Goal: Task Accomplishment & Management: Manage account settings

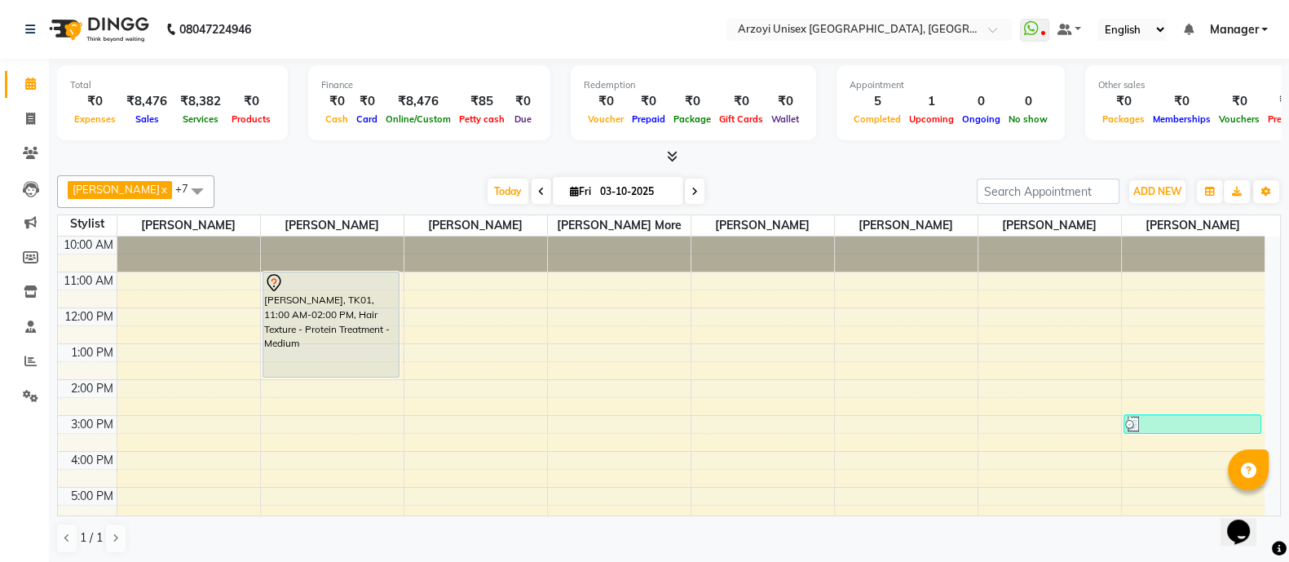
scroll to position [183, 0]
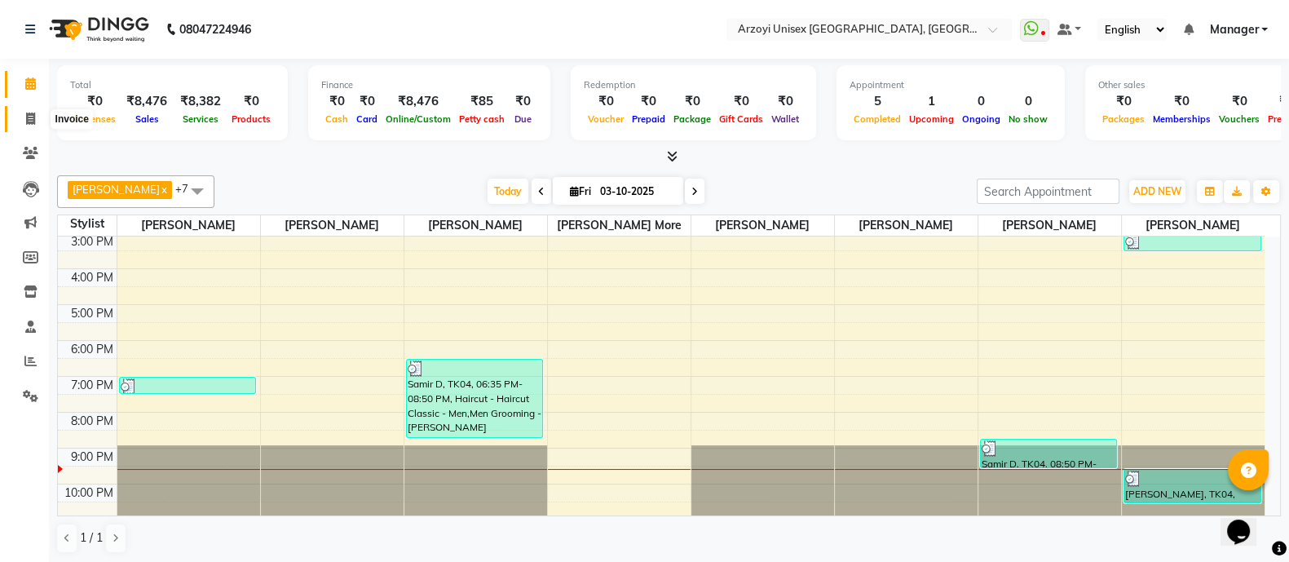
click at [24, 112] on span at bounding box center [30, 119] width 29 height 19
select select "5286"
select select "service"
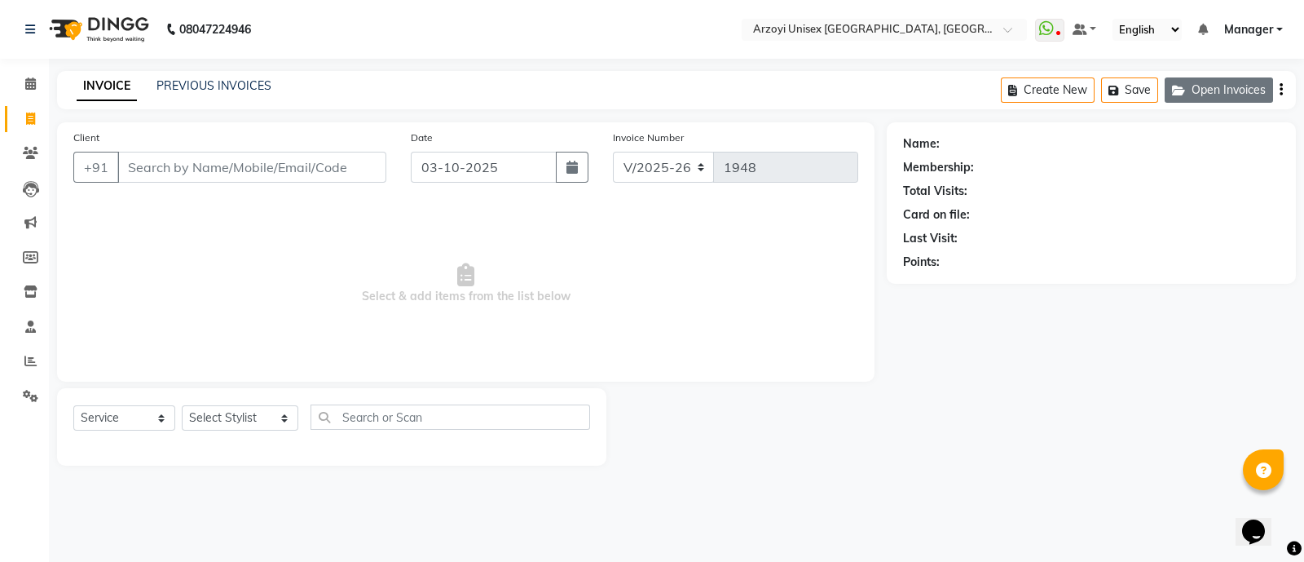
click at [1202, 91] on button "Open Invoices" at bounding box center [1219, 89] width 108 height 25
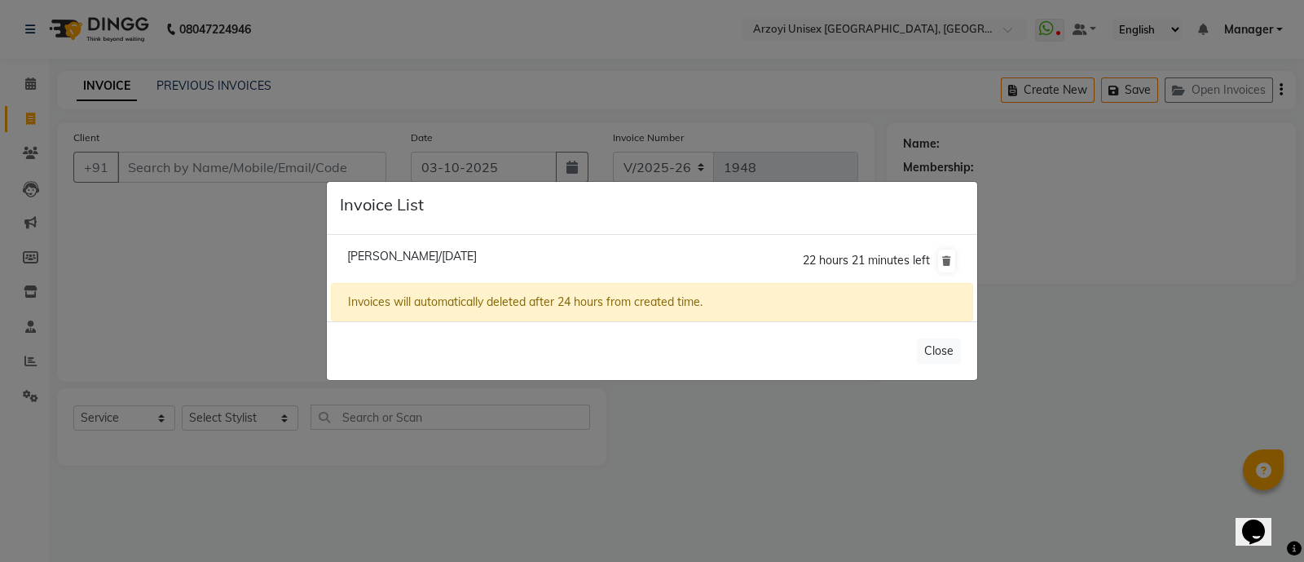
click at [404, 249] on span "[PERSON_NAME]/[DATE]" at bounding box center [412, 256] width 130 height 15
type input "9920060027"
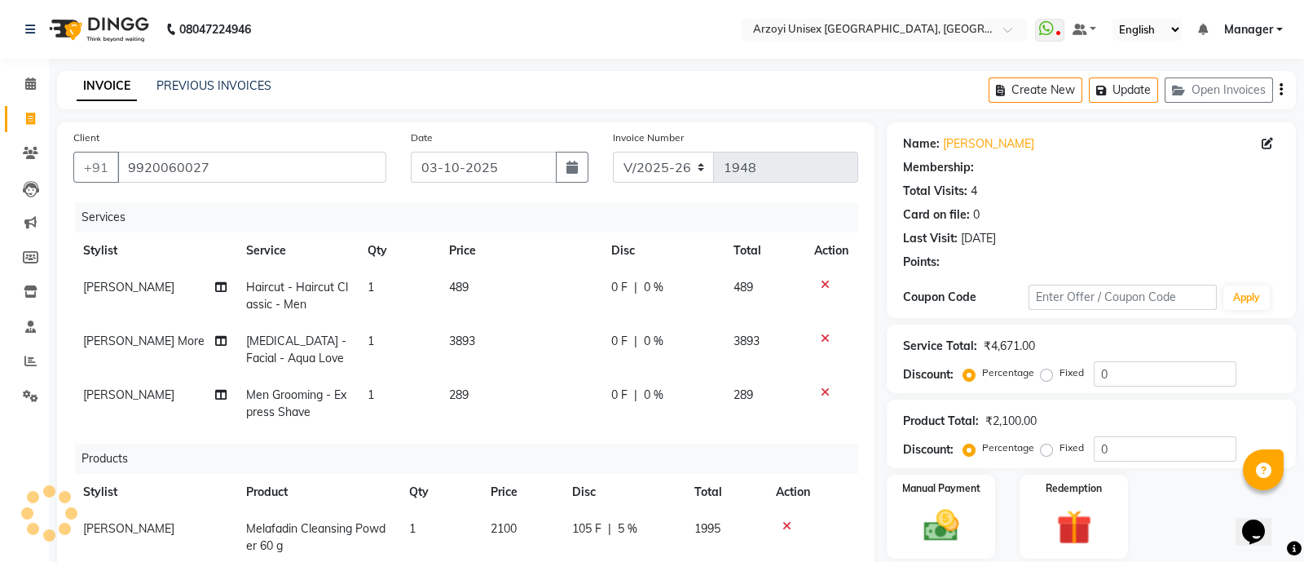
type input "5"
select select "1: Object"
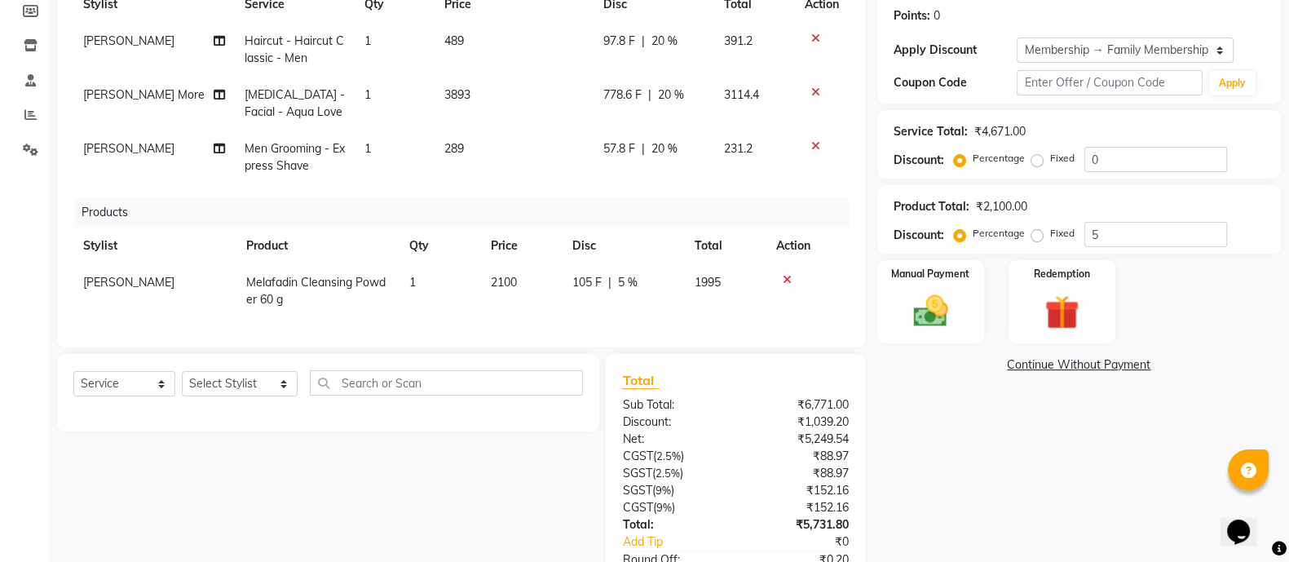
scroll to position [128, 0]
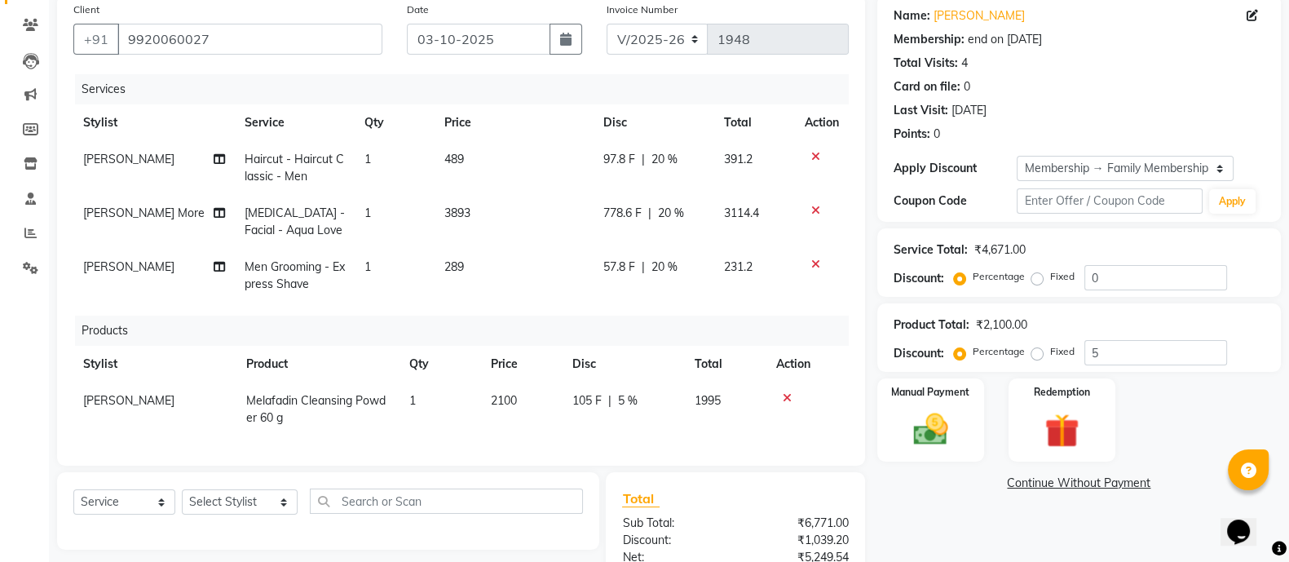
click at [302, 217] on span "[MEDICAL_DATA] - Facial - Aqua Love" at bounding box center [295, 221] width 100 height 32
select select "53934"
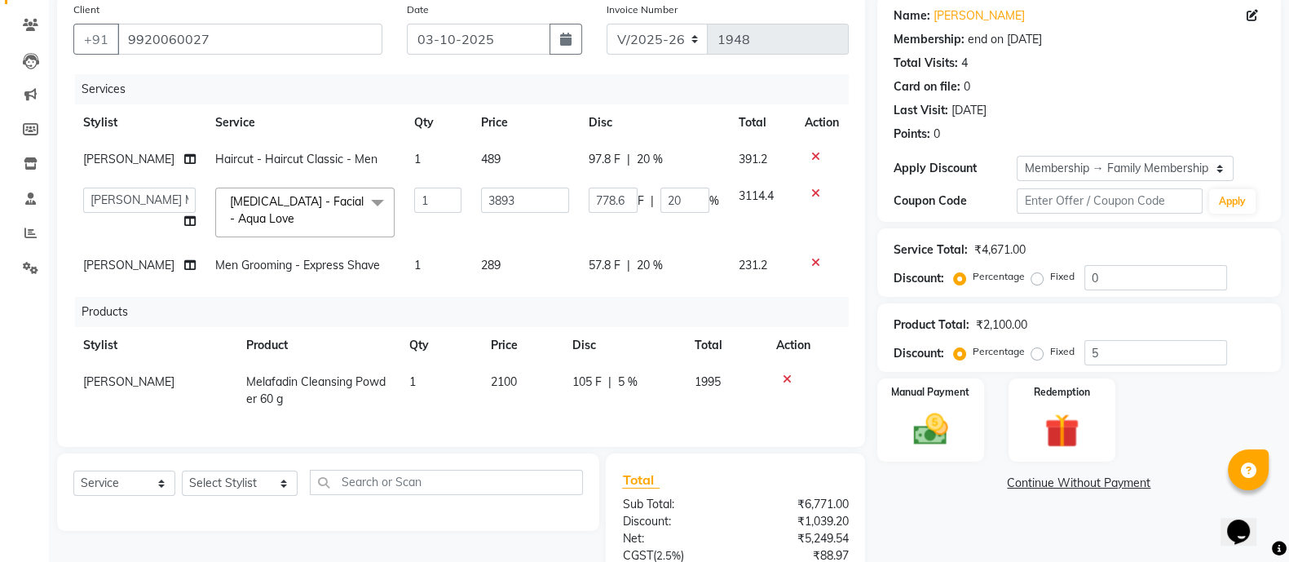
click at [363, 218] on span at bounding box center [377, 202] width 33 height 31
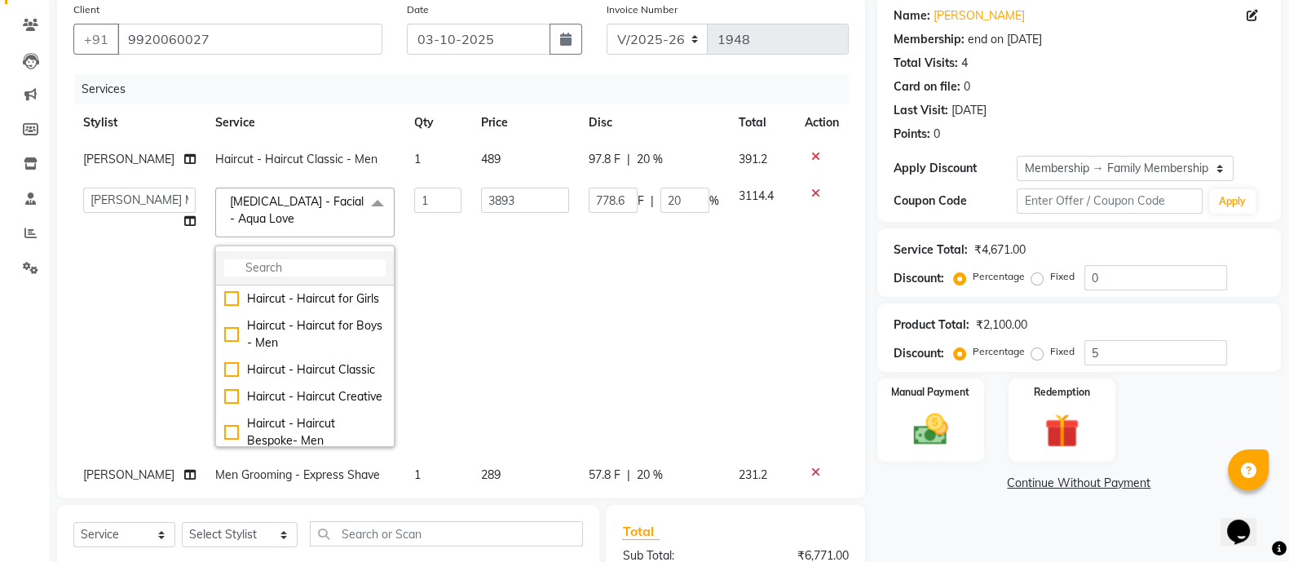
click at [261, 276] on input "multiselect-search" at bounding box center [304, 267] width 161 height 17
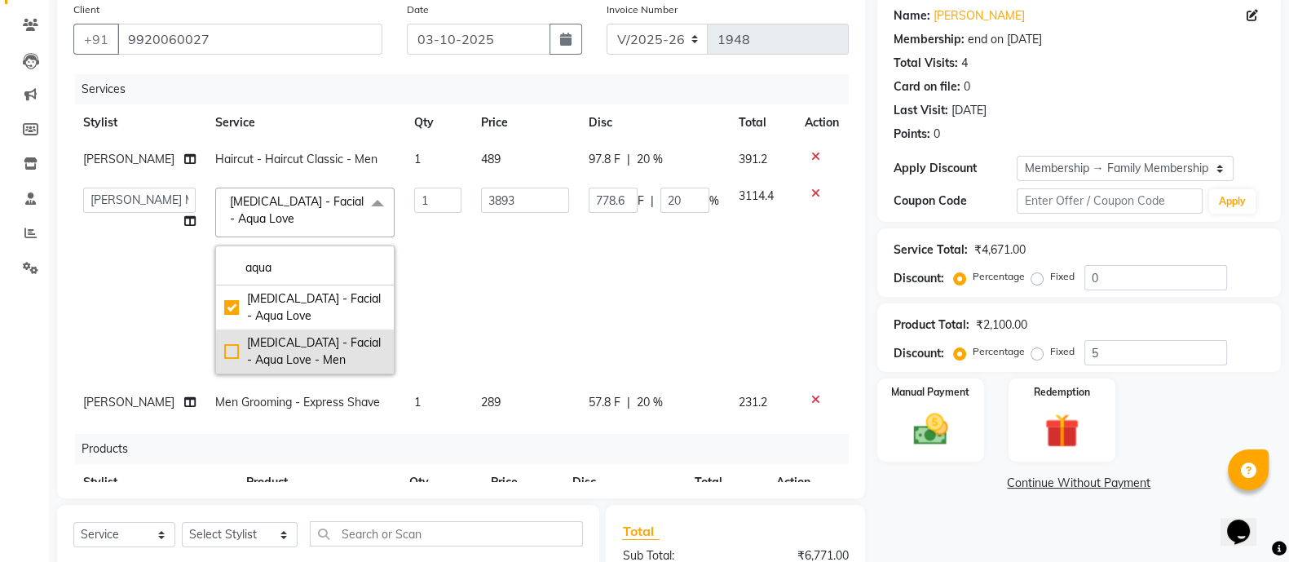
type input "aqua"
click at [224, 366] on div "[MEDICAL_DATA] - Facial - Aqua Love - Men" at bounding box center [304, 351] width 161 height 34
checkbox input "false"
checkbox input "true"
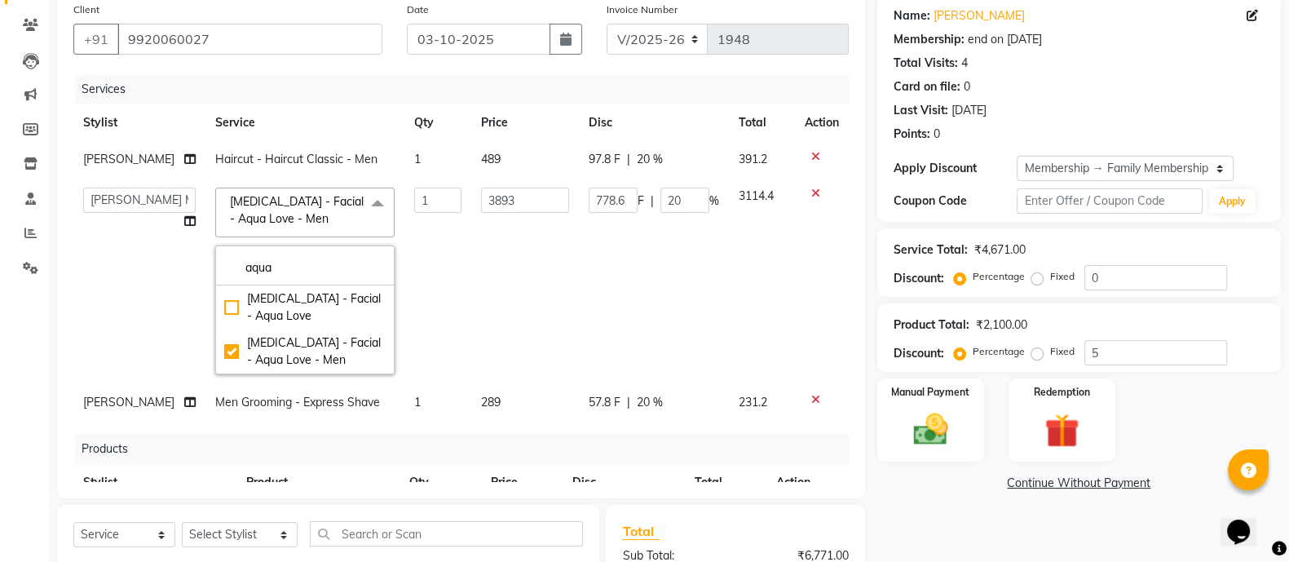
click at [148, 271] on td "[PERSON_NAME] Mohammmed [PERSON_NAME] [PERSON_NAME] [PERSON_NAME] [PERSON_NAME]…" at bounding box center [139, 281] width 132 height 206
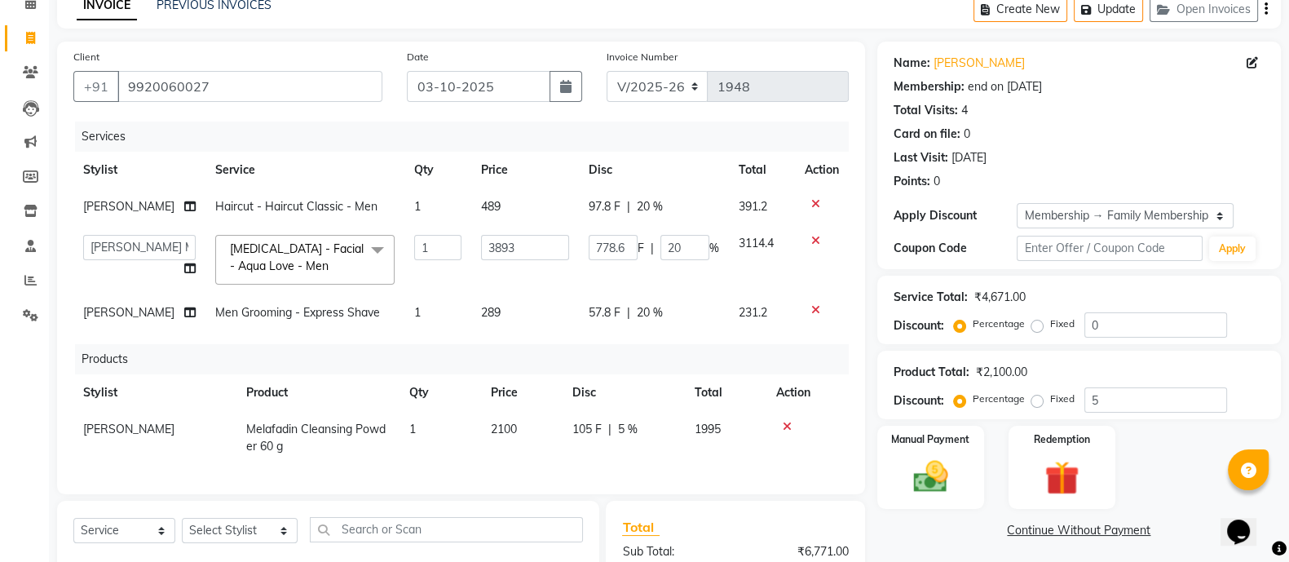
scroll to position [385, 0]
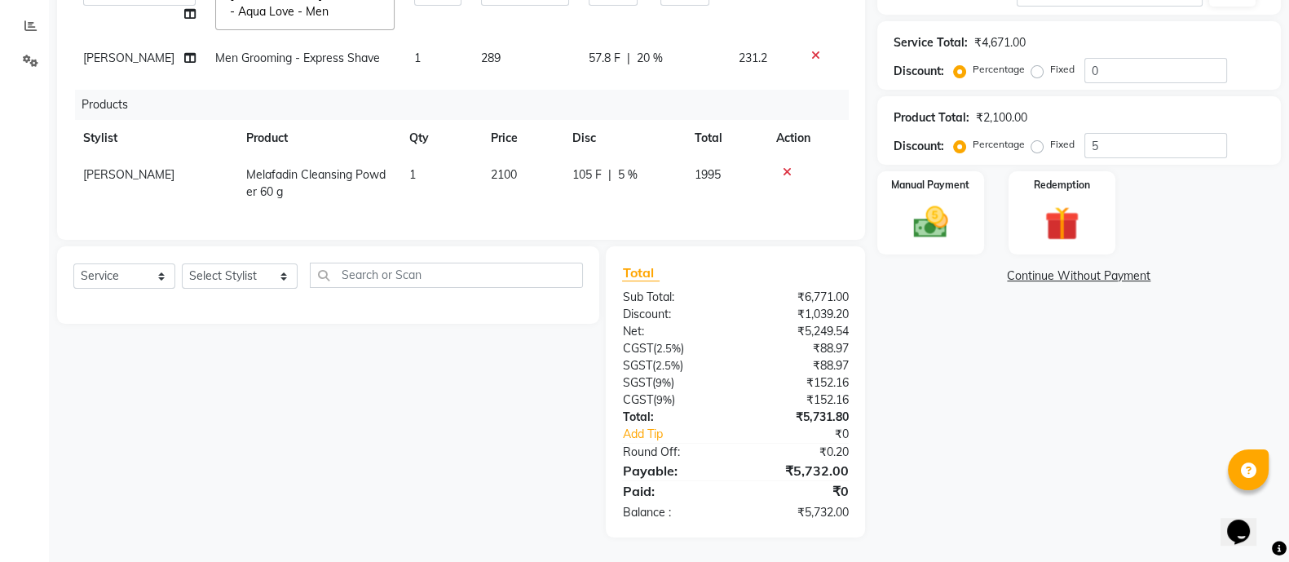
click at [493, 197] on div "Services Stylist Service Qty Price Disc Total Action [PERSON_NAME] Haircut - Ha…" at bounding box center [460, 45] width 775 height 356
click at [935, 201] on img at bounding box center [931, 221] width 58 height 41
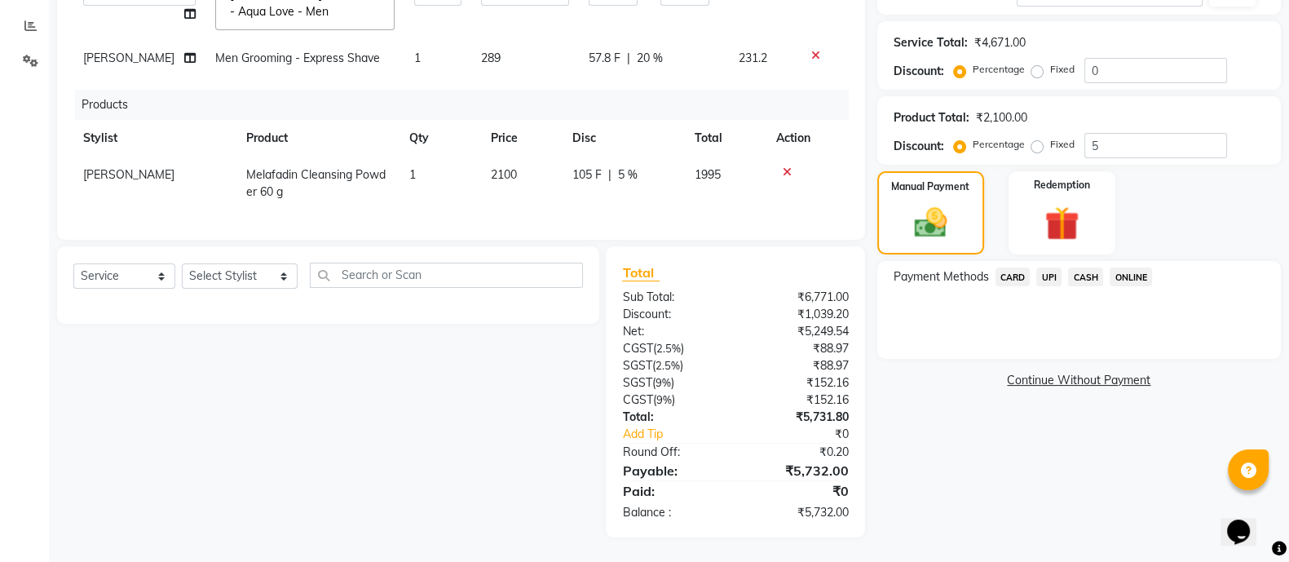
click at [1008, 267] on span "CARD" at bounding box center [1012, 276] width 35 height 19
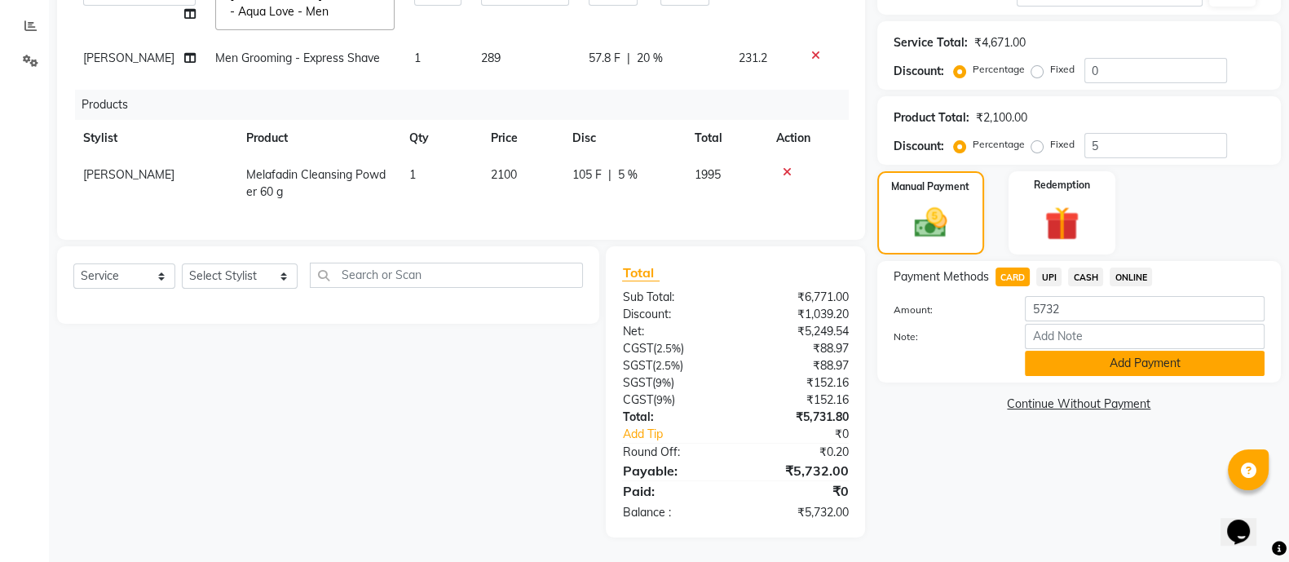
click at [1086, 351] on button "Add Payment" at bounding box center [1145, 363] width 240 height 25
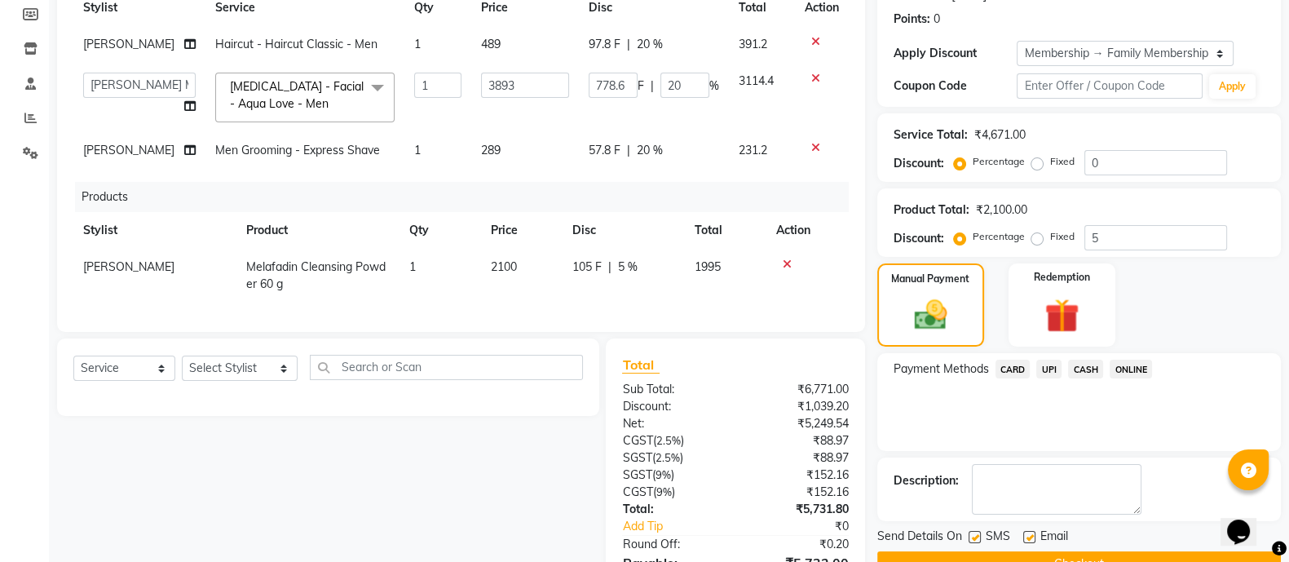
scroll to position [501, 0]
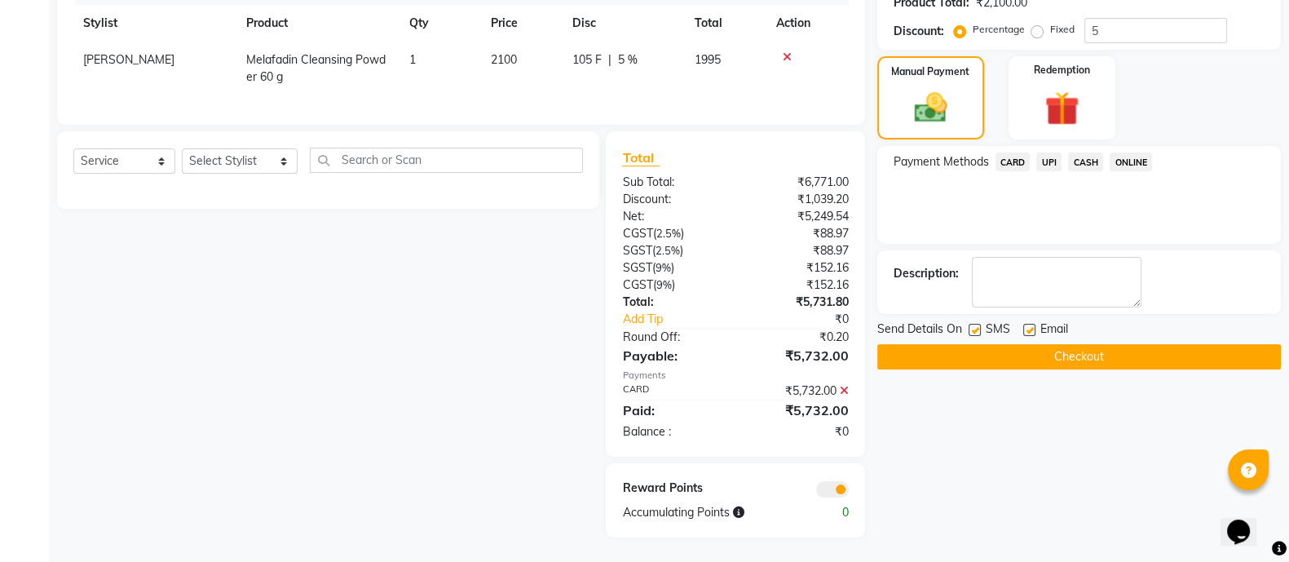
click at [909, 344] on button "Checkout" at bounding box center [1078, 356] width 403 height 25
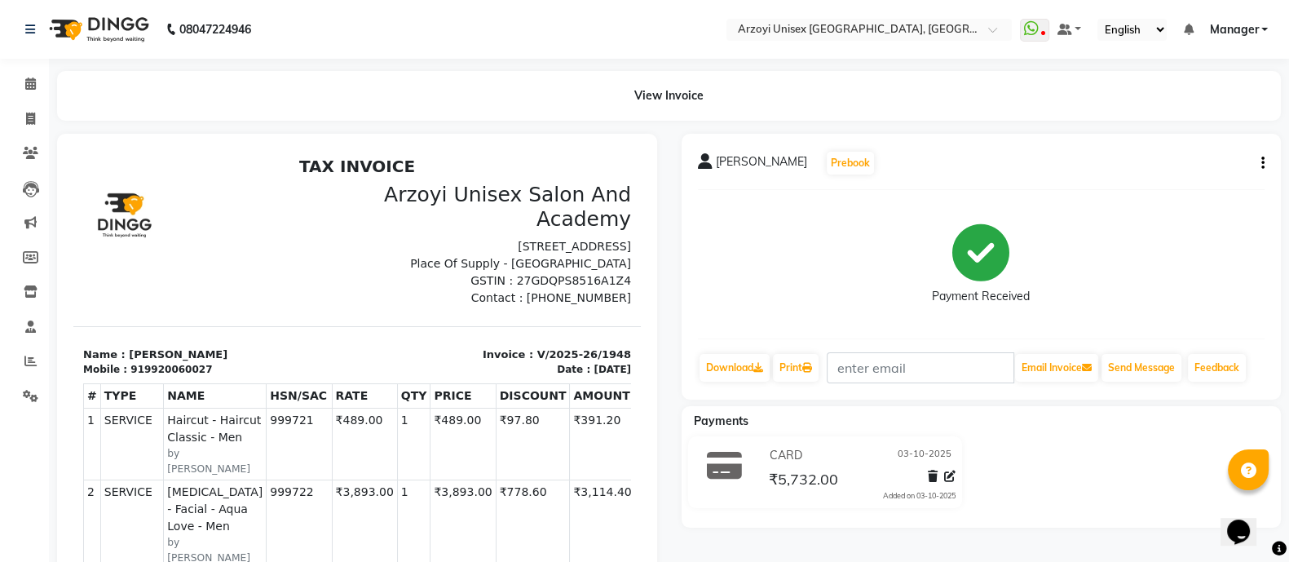
click at [1261, 163] on icon "button" at bounding box center [1262, 163] width 3 height 1
click at [1162, 177] on div "Edit Invoice" at bounding box center [1181, 183] width 112 height 20
select select "service"
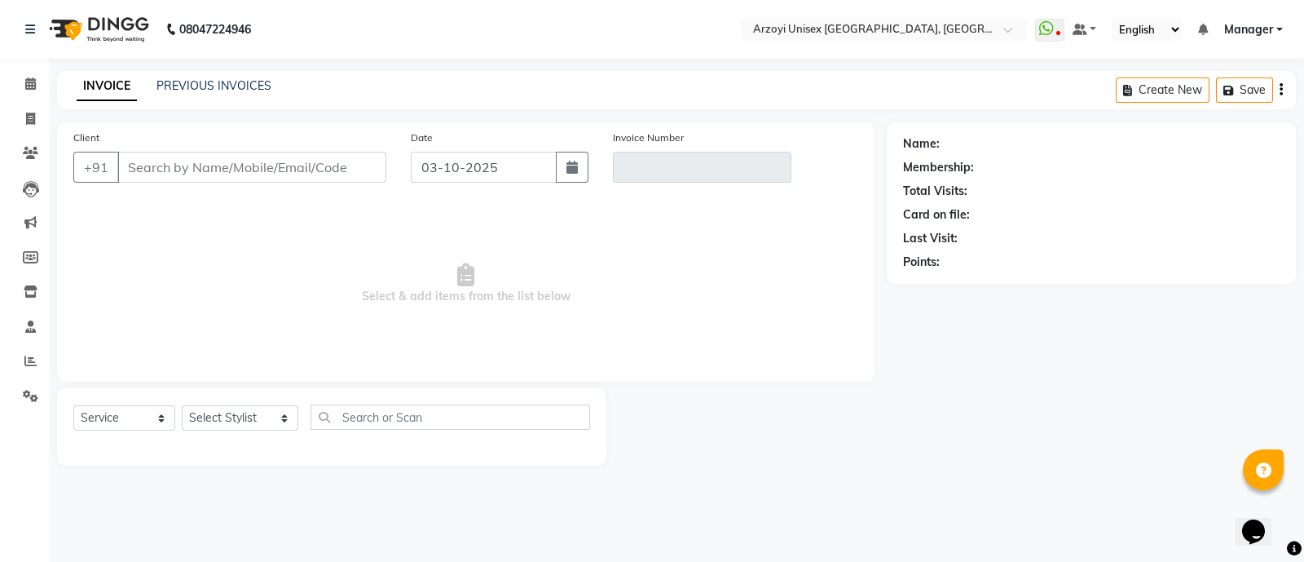
type input "9920060027"
type input "V/2025-26/1948"
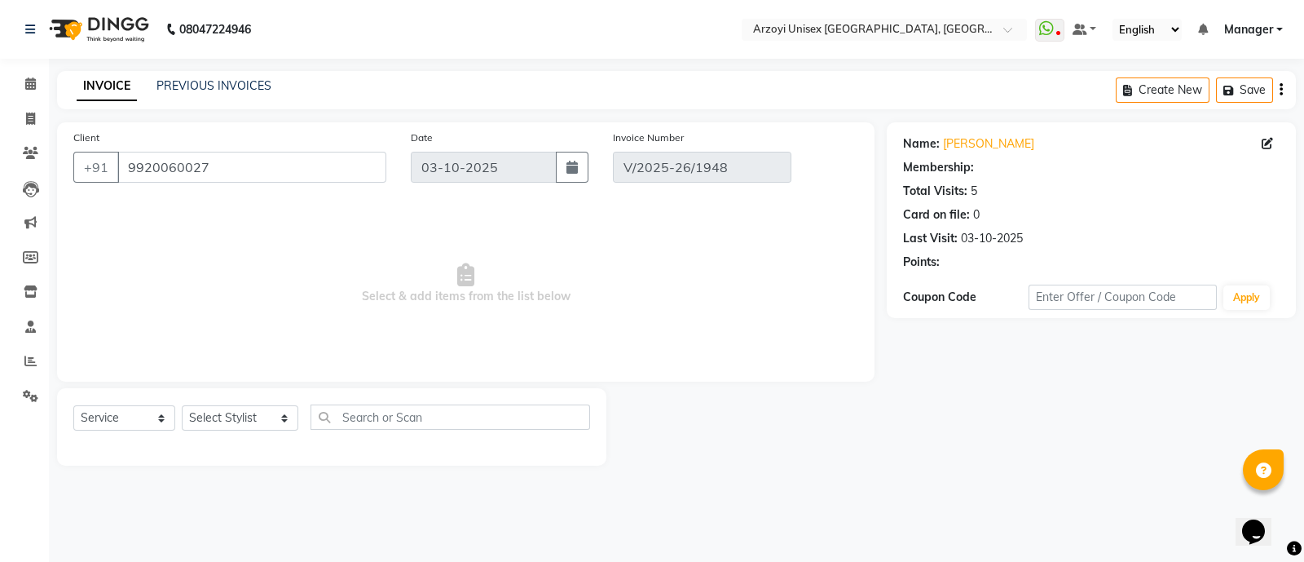
select select "select"
select select "1: Object"
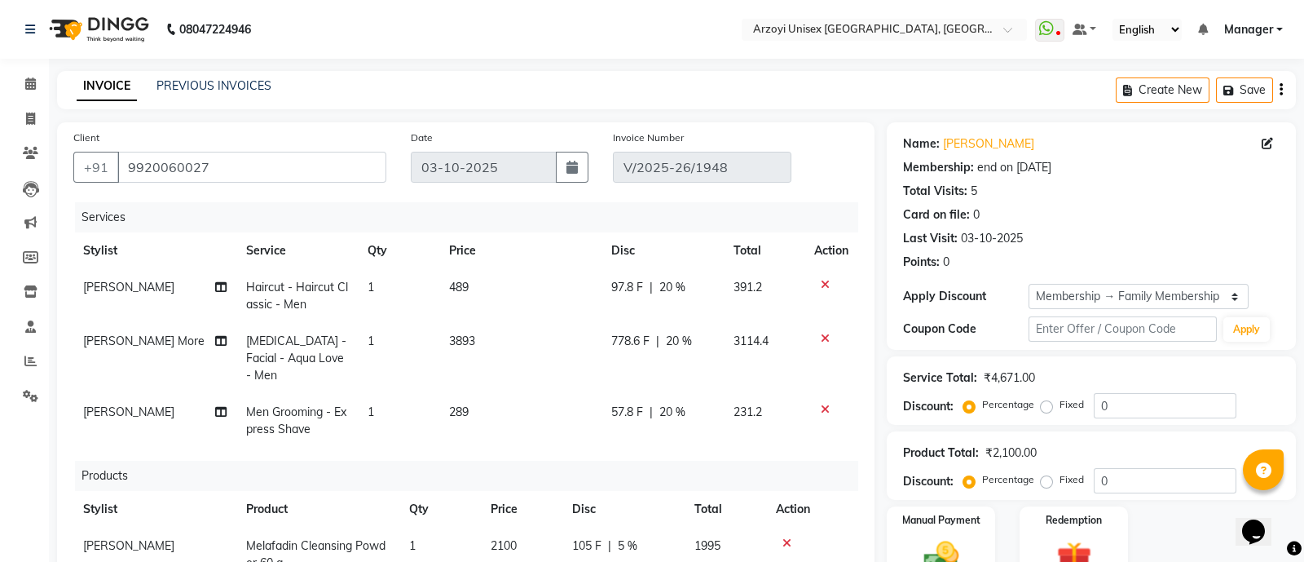
type input "5"
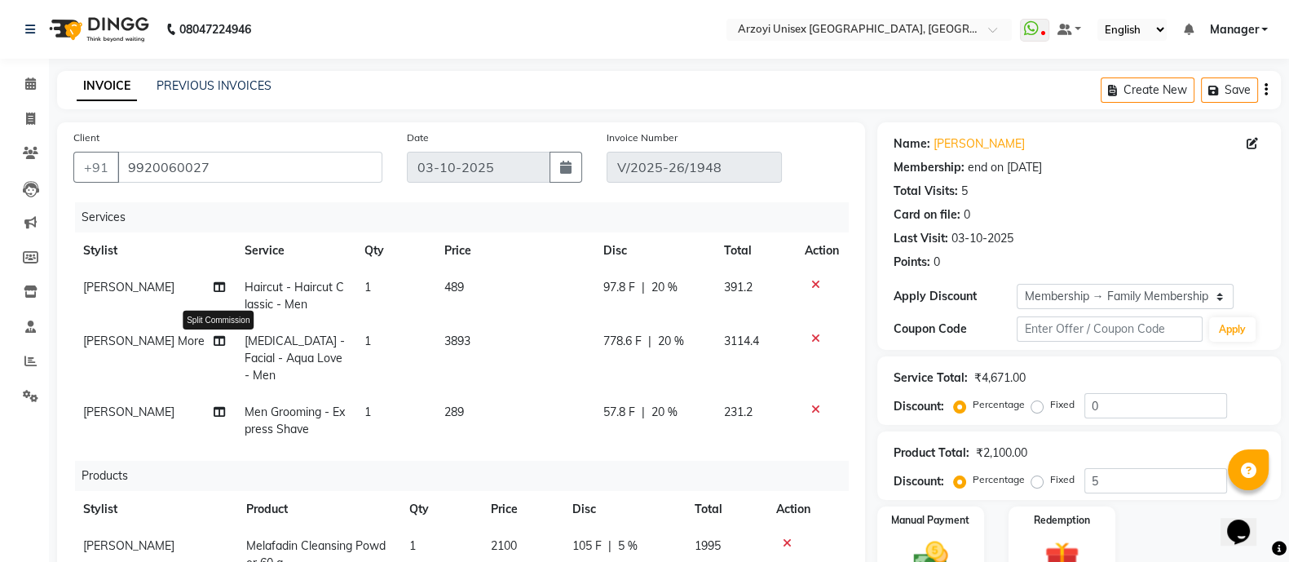
click at [220, 342] on icon at bounding box center [219, 340] width 11 height 11
select select "53934"
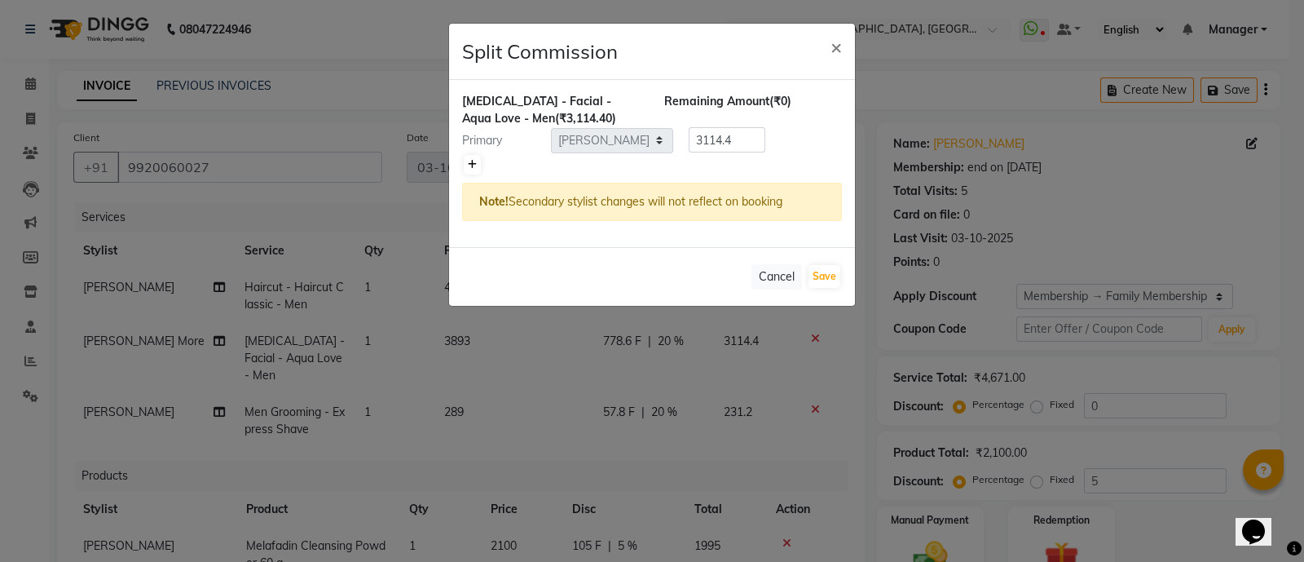
click at [468, 161] on icon at bounding box center [472, 165] width 9 height 10
type input "1557.2"
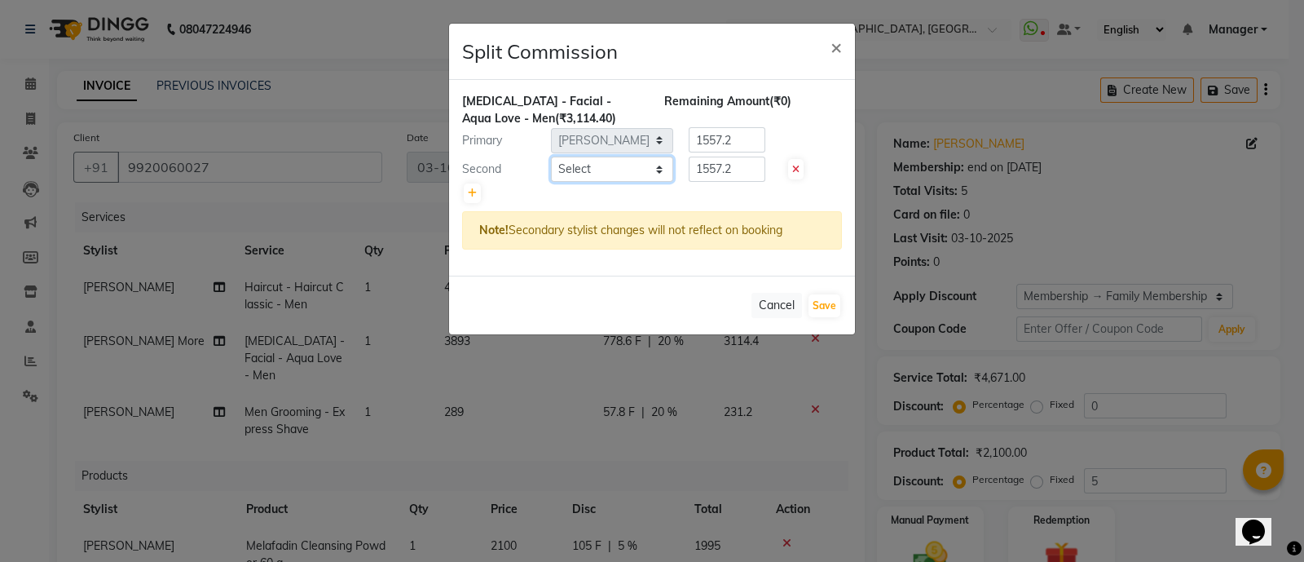
click at [606, 177] on select "Select [PERSON_NAME] Mohammmed [PERSON_NAME] [PERSON_NAME] [PERSON_NAME] [PERSO…" at bounding box center [612, 169] width 122 height 25
select select "70633"
click at [551, 157] on select "Select [PERSON_NAME] Mohammmed [PERSON_NAME] [PERSON_NAME] [PERSON_NAME] [PERSO…" at bounding box center [612, 169] width 122 height 25
click at [744, 141] on input "1557.2" at bounding box center [727, 139] width 77 height 25
type input "1"
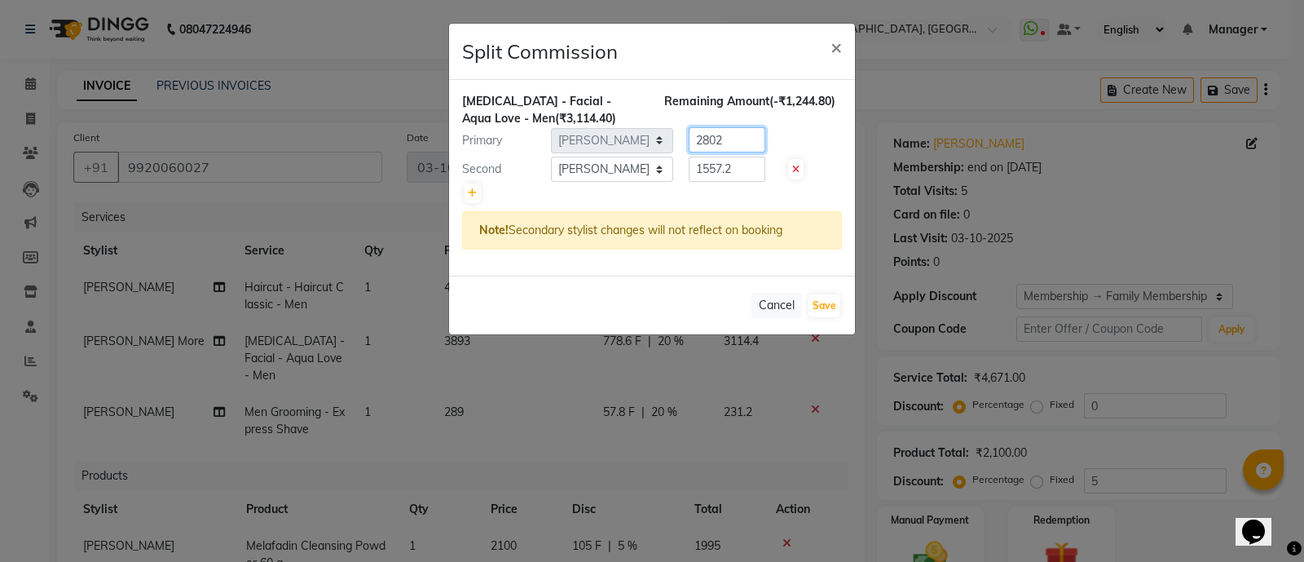
type input "2802"
click at [740, 173] on input "1557.2" at bounding box center [727, 169] width 77 height 25
type input "1"
type input "2"
type input "312.40"
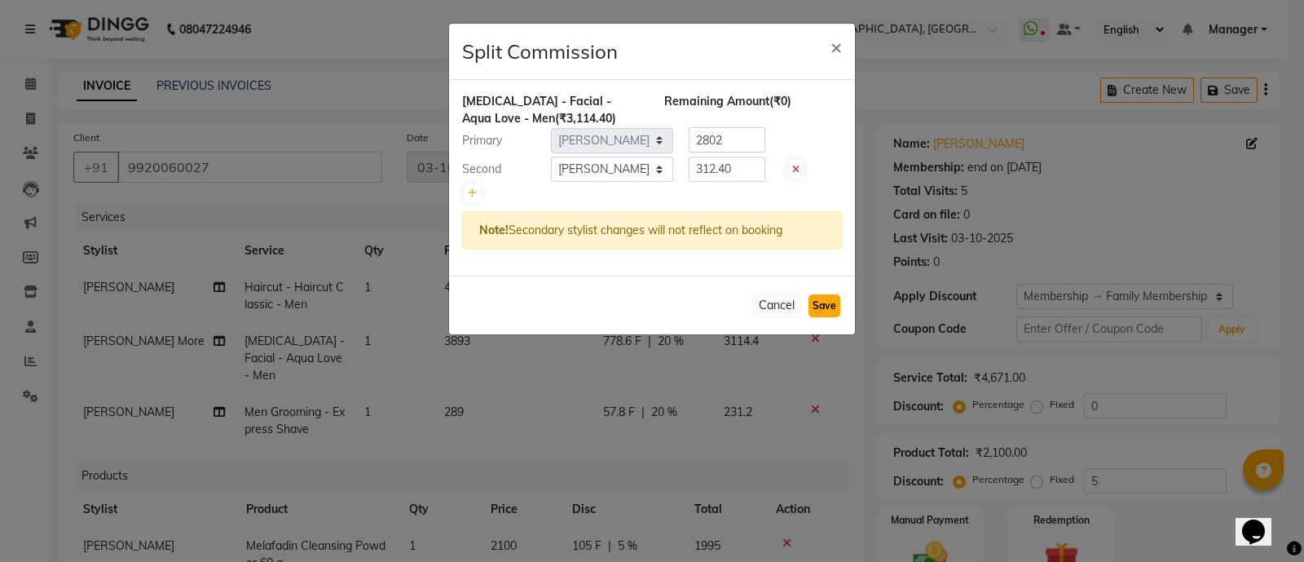
click at [831, 296] on button "Save" at bounding box center [825, 305] width 32 height 23
select select "Select"
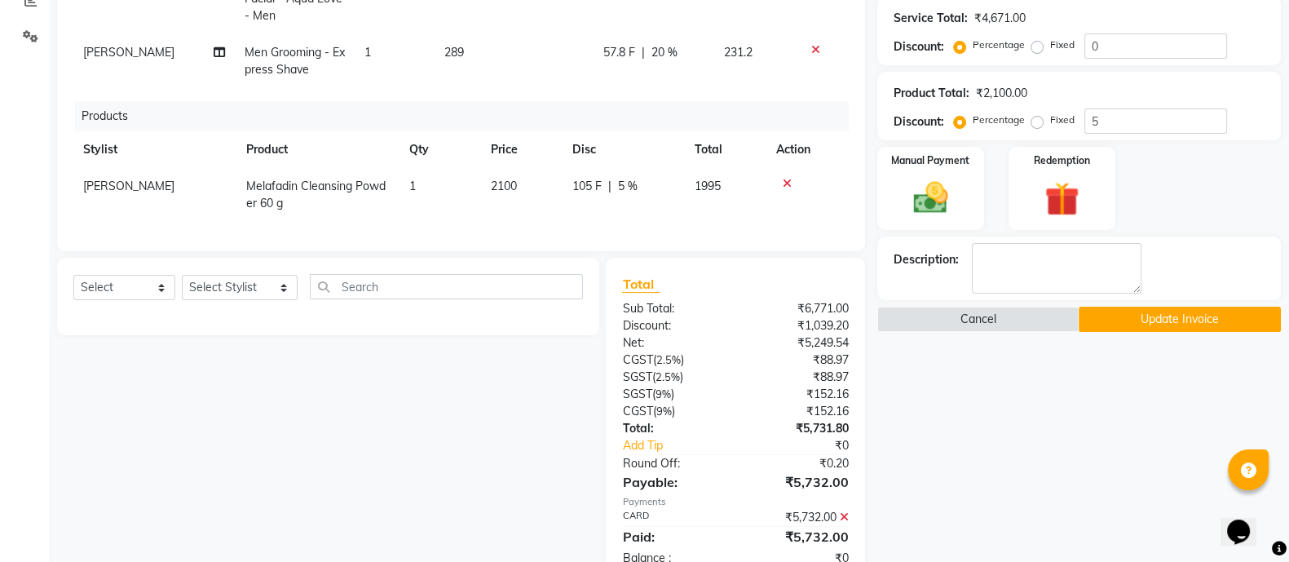
scroll to position [382, 0]
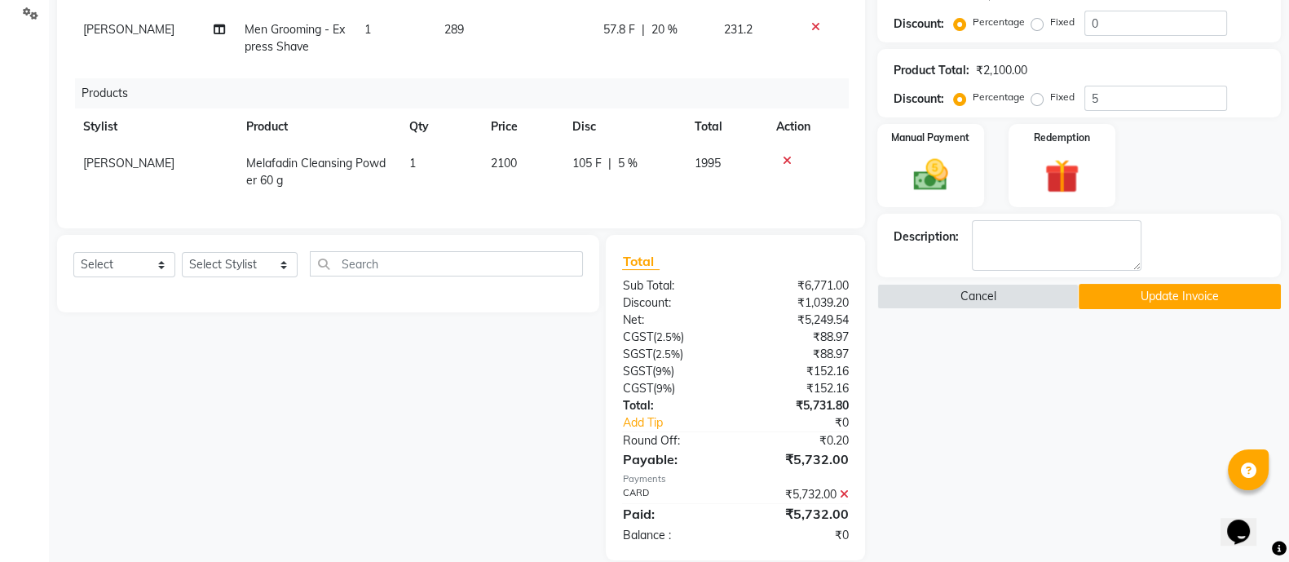
click at [1140, 293] on button "Update Invoice" at bounding box center [1179, 296] width 202 height 25
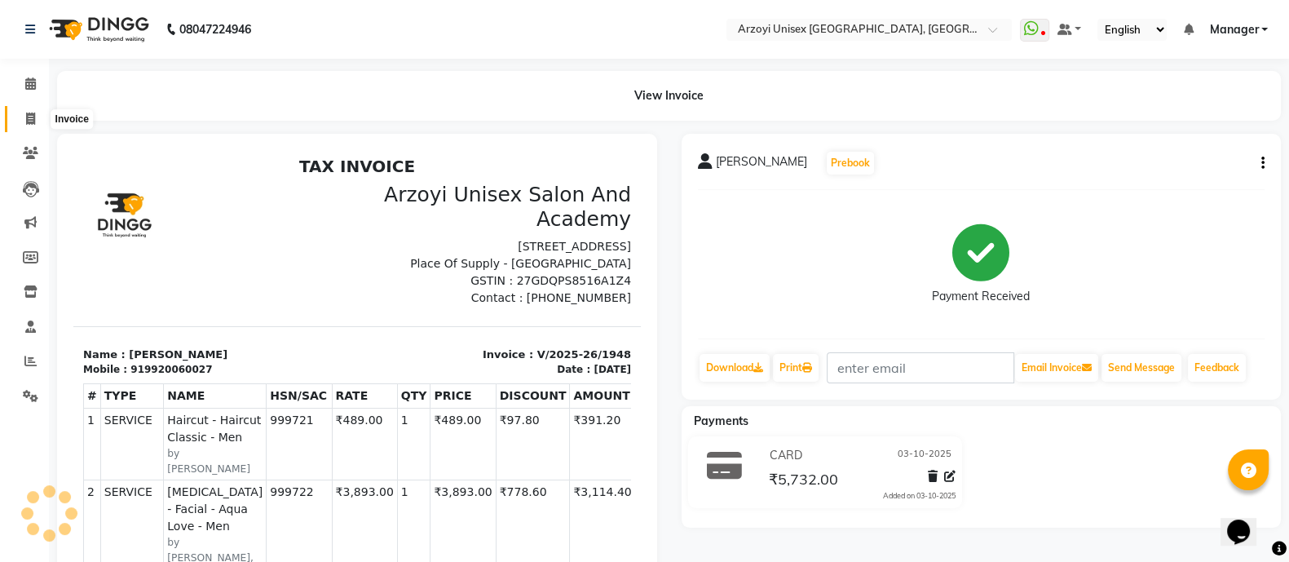
click at [28, 115] on icon at bounding box center [30, 118] width 9 height 12
select select "service"
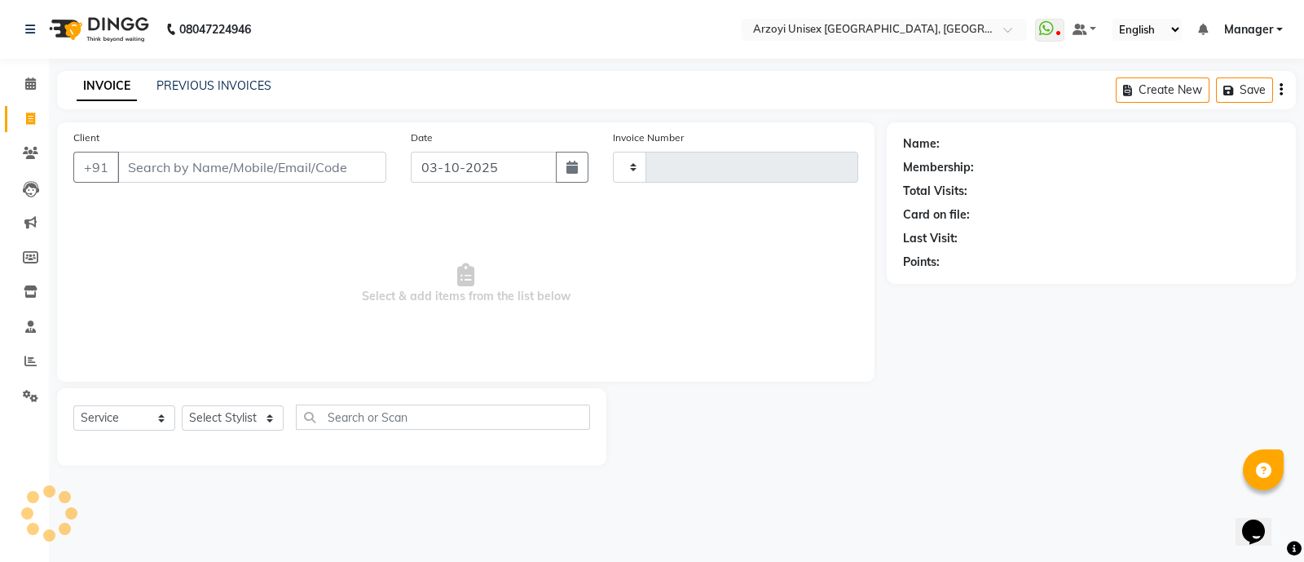
type input "1949"
select select "5286"
click at [225, 84] on link "PREVIOUS INVOICES" at bounding box center [214, 85] width 115 height 15
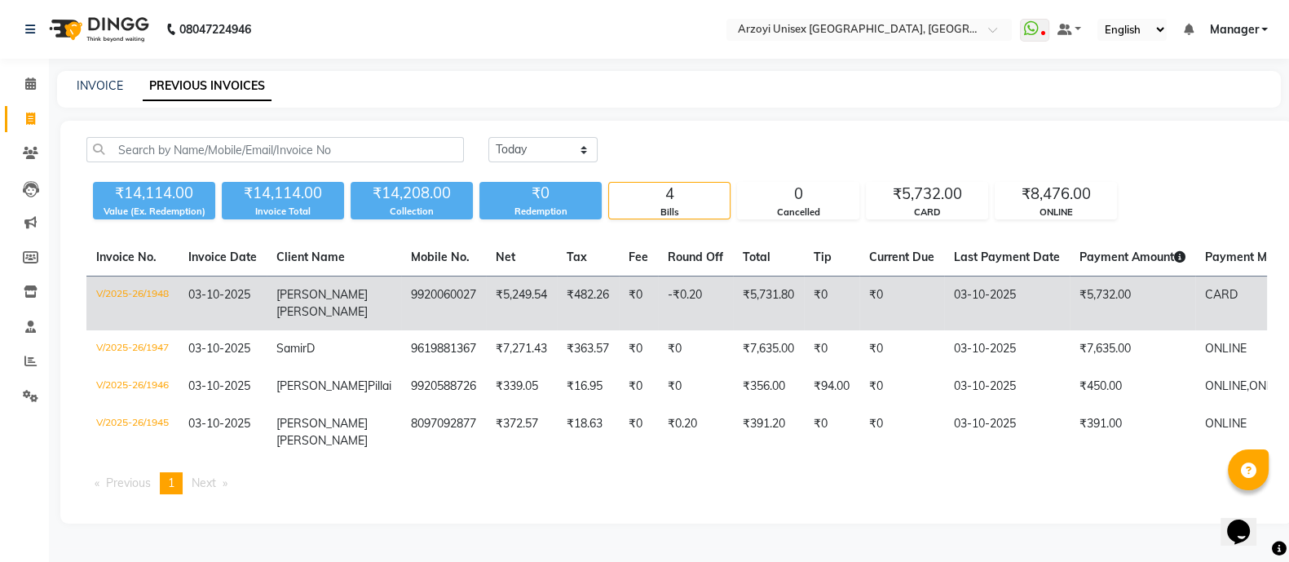
click at [341, 317] on td "[PERSON_NAME]" at bounding box center [334, 303] width 134 height 55
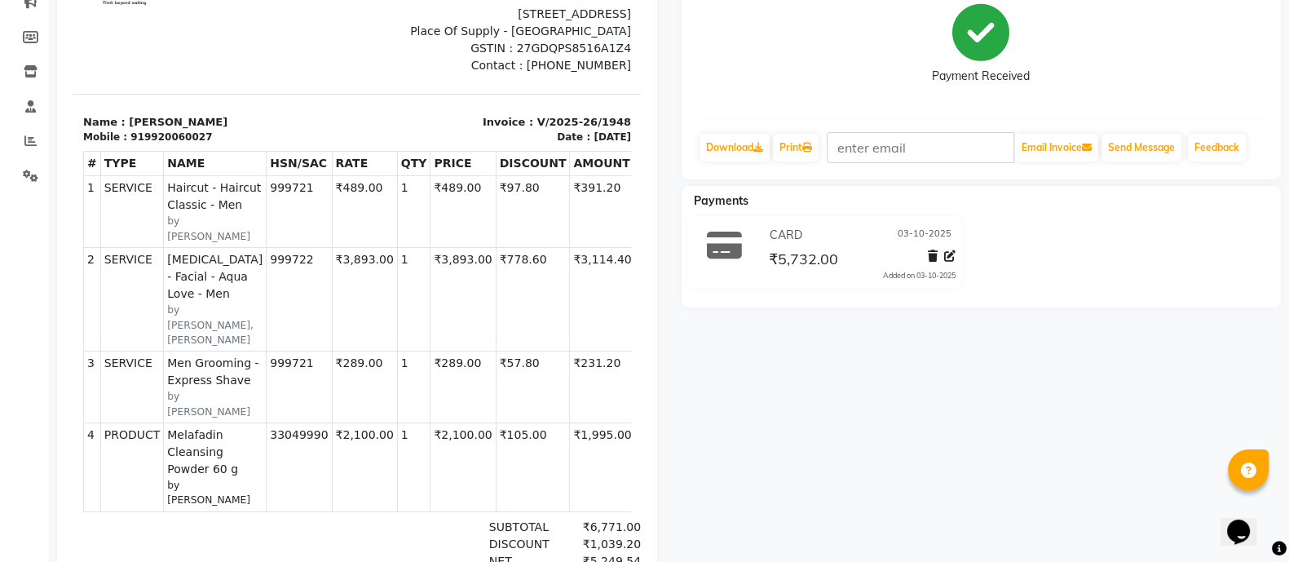
scroll to position [240, 0]
